Goal: Task Accomplishment & Management: Manage account settings

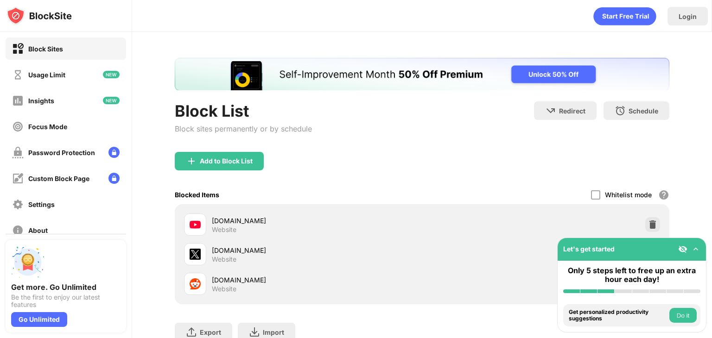
drag, startPoint x: 677, startPoint y: 188, endPoint x: 689, endPoint y: 114, distance: 74.2
click at [689, 114] on div "Block List Block sites permanently or by schedule Redirect Choose a site to be …" at bounding box center [422, 217] width 580 height 371
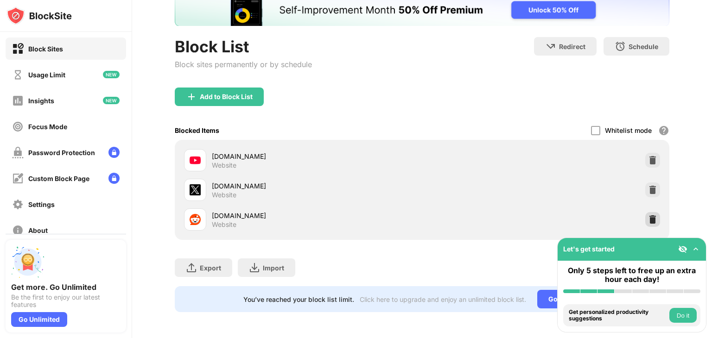
click at [645, 219] on div at bounding box center [652, 219] width 15 height 15
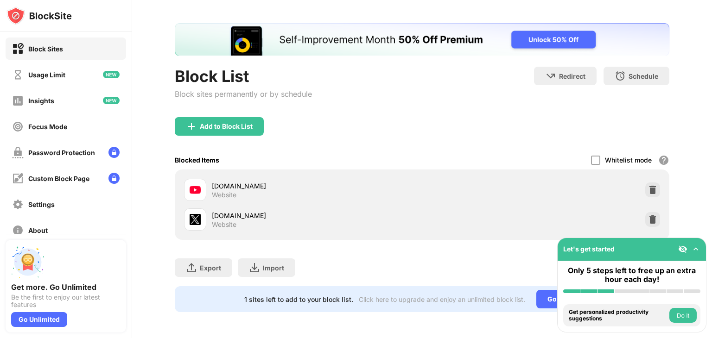
scroll to position [41, 0]
